Goal: Navigation & Orientation: Find specific page/section

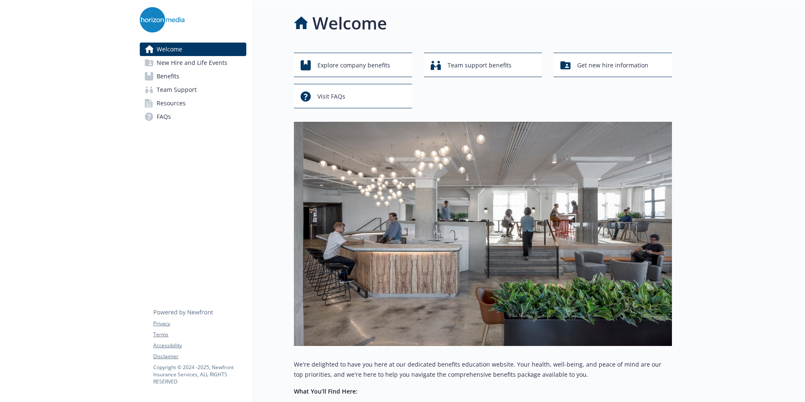
click at [182, 106] on span "Resources" at bounding box center [171, 102] width 29 height 13
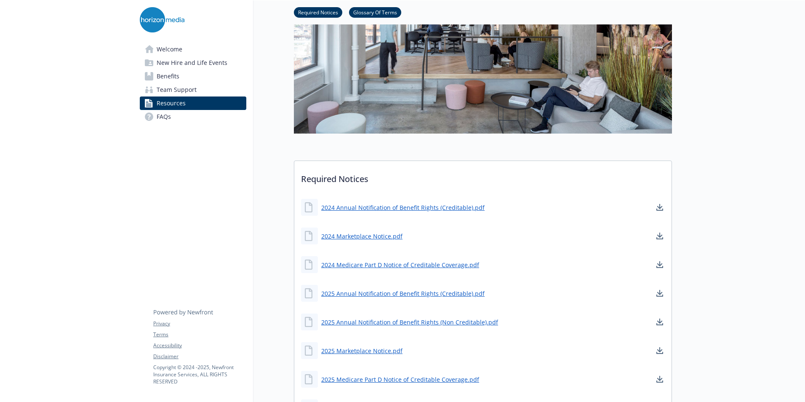
scroll to position [253, 0]
